Goal: Information Seeking & Learning: Find specific page/section

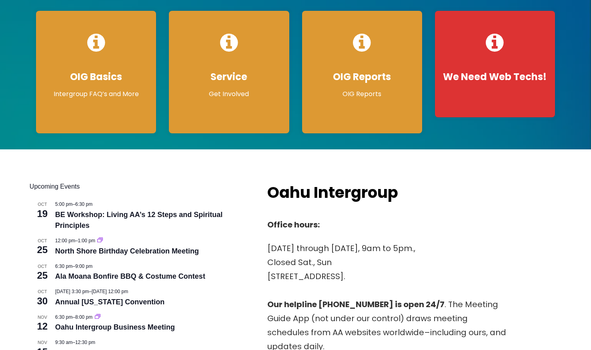
scroll to position [160, 0]
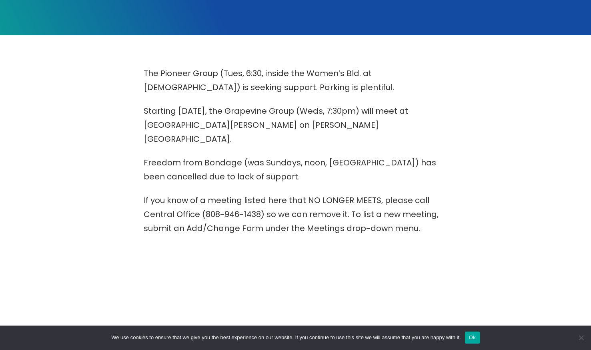
scroll to position [280, 0]
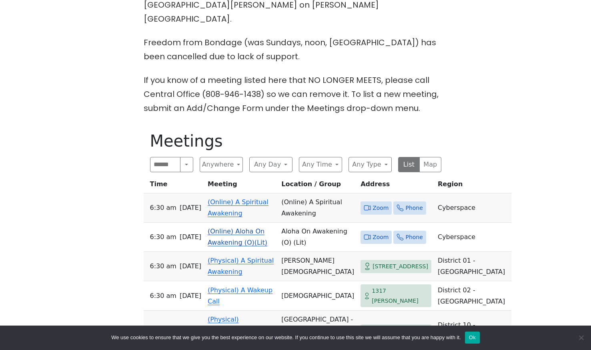
click at [243, 227] on link "(Online) Aloha On Awakening (O)(Lit)" at bounding box center [238, 236] width 60 height 19
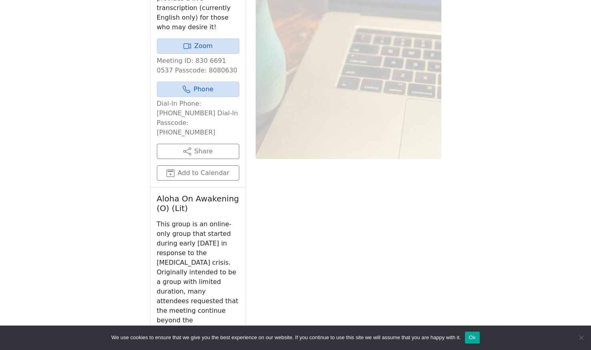
scroll to position [792, 0]
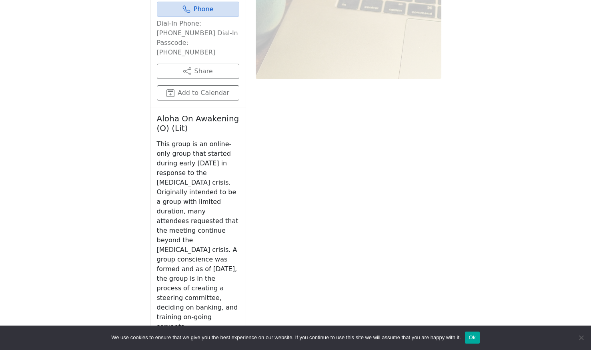
click at [203, 338] on link "on-awakening.org" at bounding box center [198, 345] width 82 height 15
